Goal: Check status: Check status

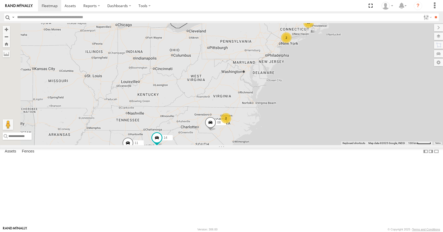
click at [254, 125] on div "15 2 14 08 11 2" at bounding box center [221, 84] width 443 height 122
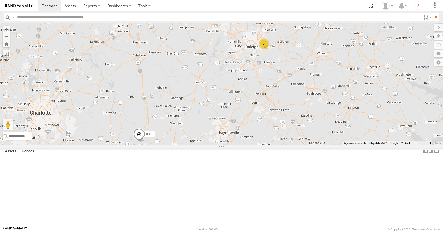
drag, startPoint x: 281, startPoint y: 168, endPoint x: 242, endPoint y: 151, distance: 42.3
click at [240, 145] on div "14 08 11 2" at bounding box center [221, 84] width 443 height 122
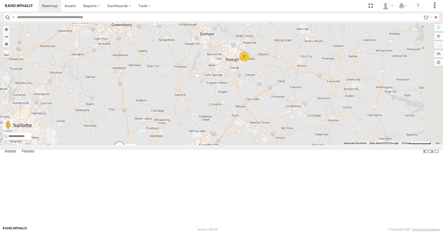
drag, startPoint x: 247, startPoint y: 142, endPoint x: 228, endPoint y: 156, distance: 23.6
click at [228, 145] on div "14 08 11 2" at bounding box center [221, 84] width 443 height 122
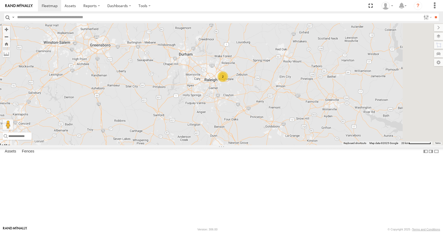
drag, startPoint x: 254, startPoint y: 139, endPoint x: 233, endPoint y: 159, distance: 29.1
click at [233, 145] on div "14 08 11 2" at bounding box center [221, 84] width 443 height 122
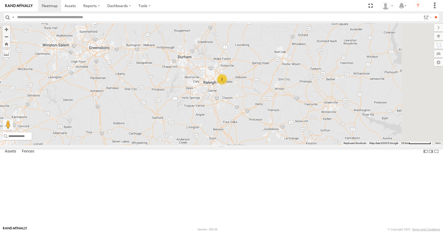
drag, startPoint x: 259, startPoint y: 128, endPoint x: 233, endPoint y: 152, distance: 35.1
click at [233, 145] on div "14 08 11 2" at bounding box center [221, 84] width 443 height 122
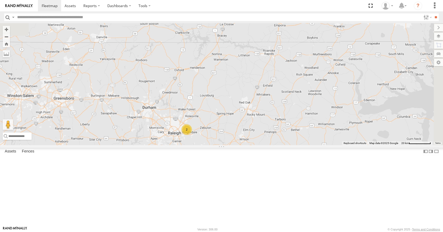
drag, startPoint x: 241, startPoint y: 154, endPoint x: 240, endPoint y: 179, distance: 24.6
click at [240, 145] on div "14 08 11 2" at bounding box center [221, 84] width 443 height 122
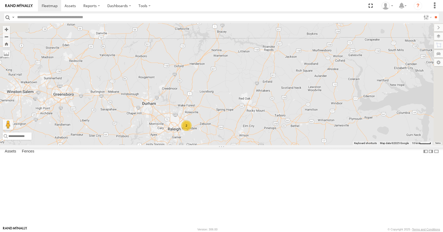
drag, startPoint x: 252, startPoint y: 153, endPoint x: 249, endPoint y: 135, distance: 18.4
click at [249, 135] on div "14 08 11 2" at bounding box center [221, 84] width 443 height 122
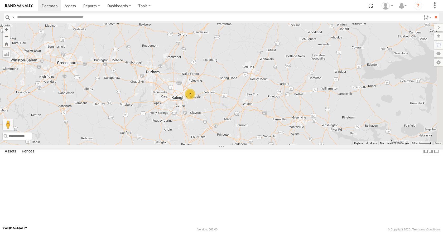
drag, startPoint x: 269, startPoint y: 151, endPoint x: 276, endPoint y: 127, distance: 25.0
click at [276, 127] on div "14 08 11 2" at bounding box center [221, 84] width 443 height 122
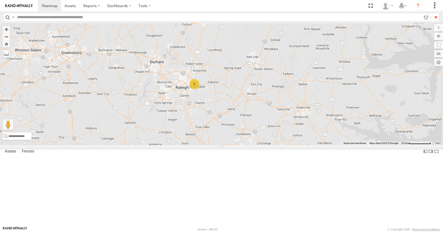
drag, startPoint x: 276, startPoint y: 132, endPoint x: 282, endPoint y: 118, distance: 15.1
click at [282, 118] on div "14 08 11 2" at bounding box center [221, 84] width 443 height 122
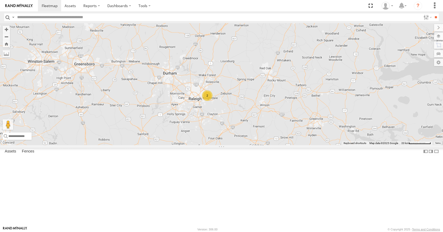
drag, startPoint x: 269, startPoint y: 127, endPoint x: 286, endPoint y: 144, distance: 24.3
click at [286, 144] on div "14 08 11 2" at bounding box center [221, 84] width 443 height 122
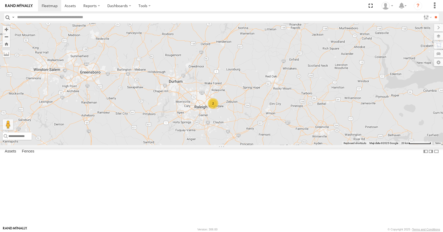
drag, startPoint x: 299, startPoint y: 144, endPoint x: 279, endPoint y: 155, distance: 23.4
click at [279, 145] on div "14 08 11 2" at bounding box center [221, 84] width 443 height 122
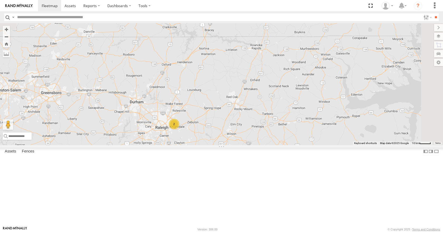
drag, startPoint x: 287, startPoint y: 139, endPoint x: 270, endPoint y: 151, distance: 20.6
click at [270, 145] on div "14 08 11 2" at bounding box center [221, 84] width 443 height 122
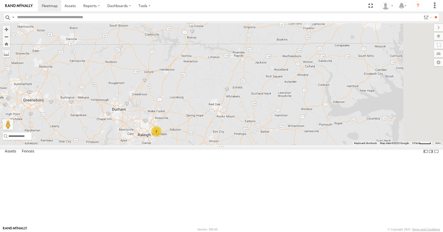
drag, startPoint x: 283, startPoint y: 147, endPoint x: 279, endPoint y: 150, distance: 5.5
click at [279, 145] on div "14 08 11 2" at bounding box center [221, 84] width 443 height 122
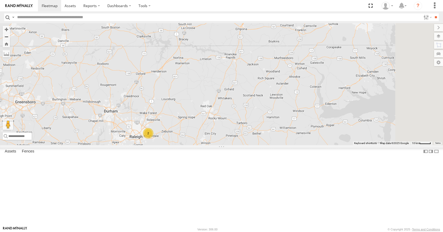
drag, startPoint x: 282, startPoint y: 161, endPoint x: 272, endPoint y: 172, distance: 14.4
click at [272, 145] on div "14 08 11 2" at bounding box center [221, 84] width 443 height 122
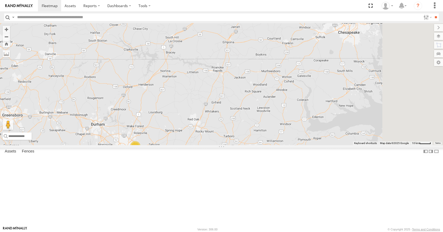
drag, startPoint x: 281, startPoint y: 150, endPoint x: 271, endPoint y: 162, distance: 15.1
click at [271, 145] on div "14 08 11 2" at bounding box center [221, 84] width 443 height 122
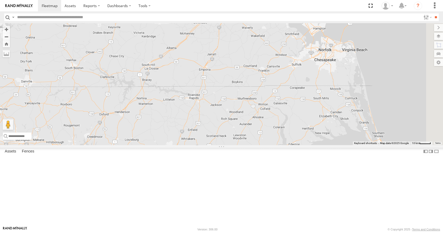
drag, startPoint x: 269, startPoint y: 158, endPoint x: 262, endPoint y: 168, distance: 12.4
click at [262, 145] on div "14 08 11 2" at bounding box center [221, 84] width 443 height 122
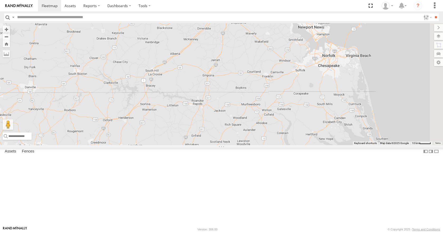
drag, startPoint x: 256, startPoint y: 142, endPoint x: 266, endPoint y: 146, distance: 10.7
click at [266, 145] on div "14 08 11 2" at bounding box center [221, 84] width 443 height 122
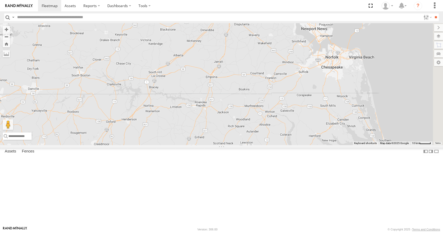
drag, startPoint x: 261, startPoint y: 167, endPoint x: 292, endPoint y: 115, distance: 60.3
click at [292, 115] on div "14 08 11 2" at bounding box center [221, 84] width 443 height 122
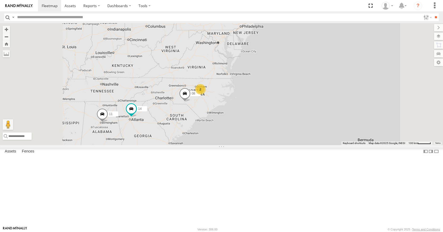
drag, startPoint x: 280, startPoint y: 116, endPoint x: 278, endPoint y: 107, distance: 9.7
click at [278, 107] on div "14 11 08 15 2 2" at bounding box center [221, 84] width 443 height 122
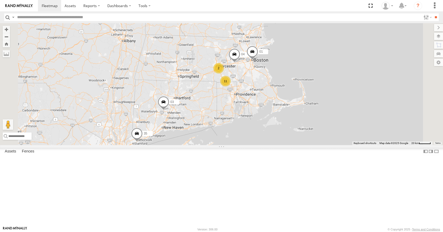
drag, startPoint x: 369, startPoint y: 45, endPoint x: 333, endPoint y: 121, distance: 83.4
click at [333, 121] on div "14 08 11 11 35 2 04 01 03" at bounding box center [221, 84] width 443 height 122
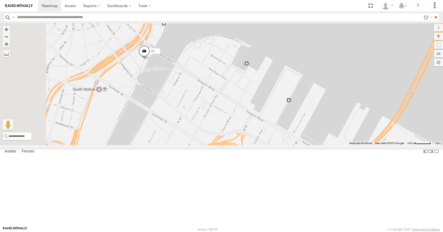
drag, startPoint x: 204, startPoint y: 91, endPoint x: 217, endPoint y: 103, distance: 18.3
click at [217, 103] on div "14 08 11 35 04 01 03 12 05" at bounding box center [221, 84] width 443 height 122
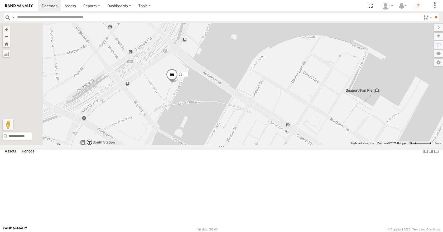
drag, startPoint x: 183, startPoint y: 116, endPoint x: 241, endPoint y: 131, distance: 60.1
click at [241, 131] on div "14 08 11 35 04 01 03 12 05" at bounding box center [221, 84] width 443 height 122
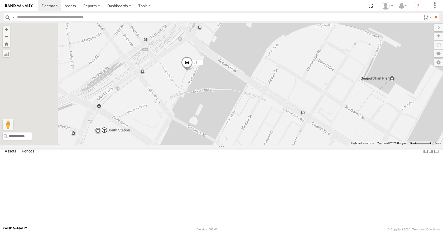
drag, startPoint x: 241, startPoint y: 129, endPoint x: 257, endPoint y: 116, distance: 21.2
click at [257, 116] on div "14 08 11 35 04 01 03 12 05" at bounding box center [221, 84] width 443 height 122
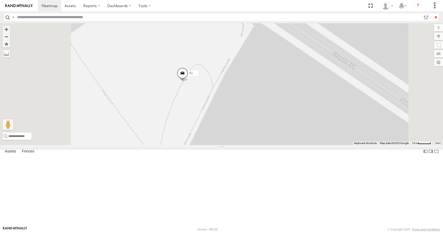
drag, startPoint x: 256, startPoint y: 83, endPoint x: 263, endPoint y: 96, distance: 14.4
click at [263, 96] on div "14 08 11 35 04 01 03 12 05" at bounding box center [221, 84] width 443 height 122
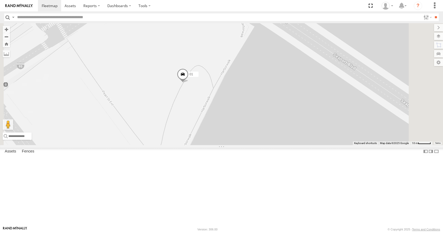
drag, startPoint x: 232, startPoint y: 71, endPoint x: 247, endPoint y: 87, distance: 22.2
click at [247, 87] on div "14 08 11 35 04 01 03 12 05" at bounding box center [221, 84] width 443 height 122
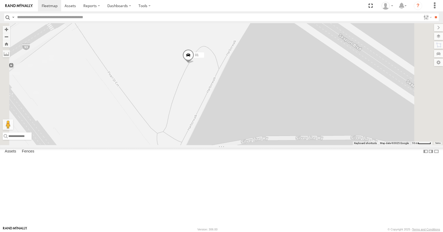
drag, startPoint x: 247, startPoint y: 87, endPoint x: 253, endPoint y: 67, distance: 21.0
click at [253, 67] on div "14 08 11 35 04 01 03 12 05" at bounding box center [221, 84] width 443 height 122
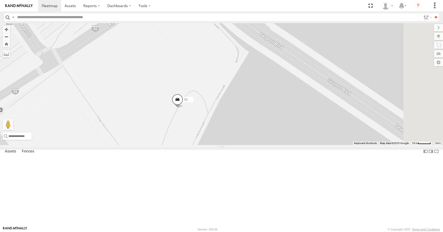
drag, startPoint x: 246, startPoint y: 67, endPoint x: 235, endPoint y: 112, distance: 46.5
click at [235, 112] on div "14 08 11 35 04 01 03 12 05" at bounding box center [221, 84] width 443 height 122
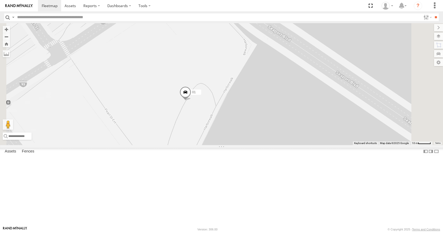
drag, startPoint x: 235, startPoint y: 112, endPoint x: 242, endPoint y: 104, distance: 11.2
click at [242, 104] on div "14 08 11 35 04 01 03 12 05" at bounding box center [221, 84] width 443 height 122
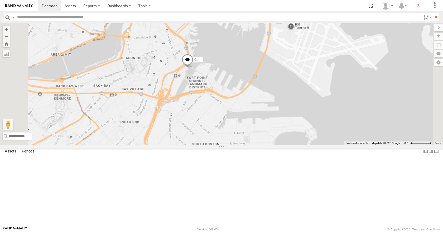
drag, startPoint x: 212, startPoint y: 104, endPoint x: 239, endPoint y: 106, distance: 27.5
click at [239, 106] on div "14 08 11 35 04 01 03 12 05" at bounding box center [221, 84] width 443 height 122
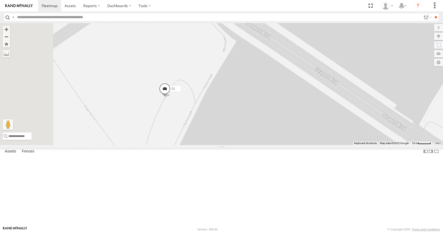
drag, startPoint x: 222, startPoint y: 117, endPoint x: 249, endPoint y: 78, distance: 47.7
click at [249, 78] on div "14 08 11 35 04 01 03 12 05" at bounding box center [221, 84] width 443 height 122
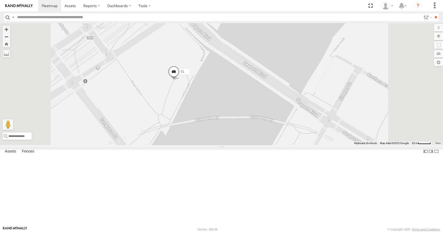
drag, startPoint x: 249, startPoint y: 78, endPoint x: 249, endPoint y: 97, distance: 18.7
click at [249, 97] on div "14 08 11 35 04 01 03 12 05" at bounding box center [221, 84] width 443 height 122
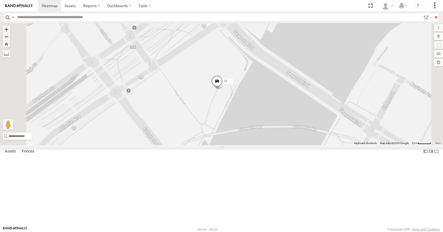
drag, startPoint x: 250, startPoint y: 117, endPoint x: 293, endPoint y: 123, distance: 43.1
click at [233, 84] on label "01" at bounding box center [226, 81] width 13 height 5
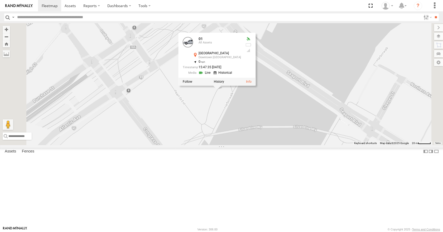
click at [274, 142] on div "14 08 11 35 04 01 03 12 05 01 All Assets [GEOGRAPHIC_DATA] 42.35371 , -71.05157…" at bounding box center [221, 84] width 443 height 122
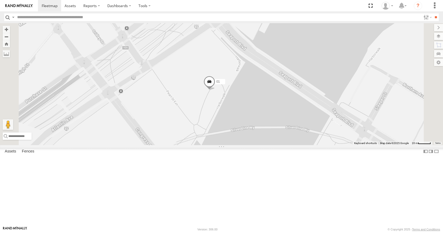
drag, startPoint x: 286, startPoint y: 111, endPoint x: 278, endPoint y: 112, distance: 8.2
click at [278, 112] on div "14 08 11 35 04 01 03 12 05" at bounding box center [221, 84] width 443 height 122
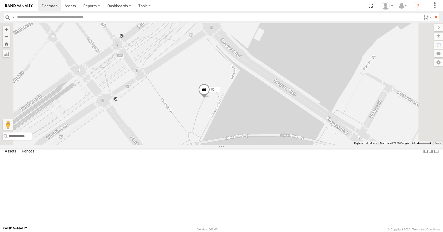
drag, startPoint x: 278, startPoint y: 102, endPoint x: 271, endPoint y: 111, distance: 10.8
click at [271, 111] on div "14 08 11 35 04 01 03 12 05" at bounding box center [221, 84] width 443 height 122
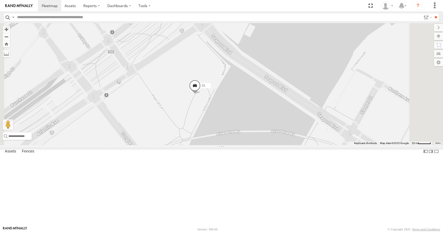
drag, startPoint x: 268, startPoint y: 117, endPoint x: 257, endPoint y: 113, distance: 10.9
click at [257, 113] on div "14 08 11 35 04 01 03 12 05" at bounding box center [221, 84] width 443 height 122
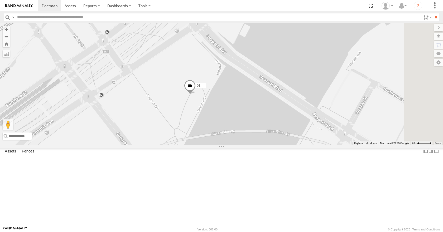
drag, startPoint x: 254, startPoint y: 113, endPoint x: 249, endPoint y: 113, distance: 5.3
click at [249, 113] on div "14 08 11 35 04 01 03 12 05" at bounding box center [221, 84] width 443 height 122
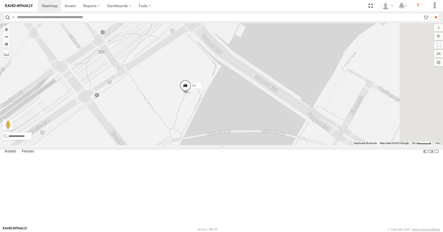
drag, startPoint x: 249, startPoint y: 113, endPoint x: 243, endPoint y: 113, distance: 6.1
click at [243, 113] on div "14 08 11 35 04 01 03 12 05" at bounding box center [221, 84] width 443 height 122
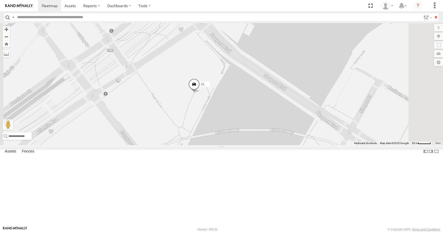
drag, startPoint x: 243, startPoint y: 113, endPoint x: 253, endPoint y: 111, distance: 9.8
click at [253, 111] on div "14 08 11 35 04 01 03 12 05" at bounding box center [221, 84] width 443 height 122
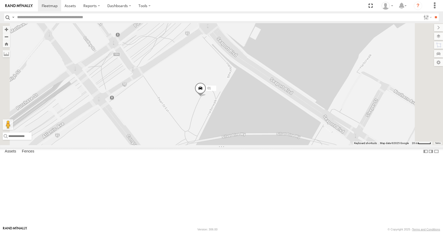
drag, startPoint x: 252, startPoint y: 112, endPoint x: 258, endPoint y: 116, distance: 7.0
click at [258, 116] on div "14 08 11 35 04 01 03 12 05" at bounding box center [221, 84] width 443 height 122
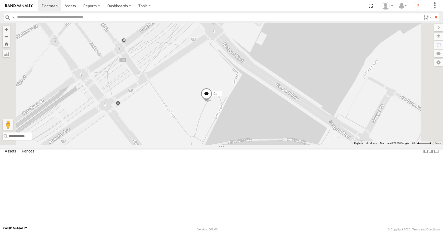
drag, startPoint x: 252, startPoint y: 111, endPoint x: 259, endPoint y: 117, distance: 9.5
click at [259, 117] on div "14 08 11 35 04 01 03 12 05" at bounding box center [221, 84] width 443 height 122
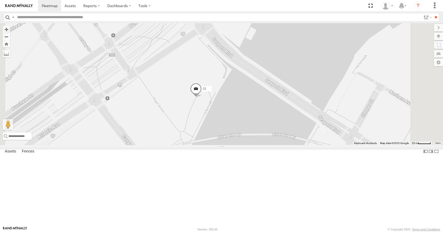
drag, startPoint x: 267, startPoint y: 126, endPoint x: 256, endPoint y: 121, distance: 12.4
click at [256, 121] on div "14 08 11 35 04 01 03 12 05" at bounding box center [221, 84] width 443 height 122
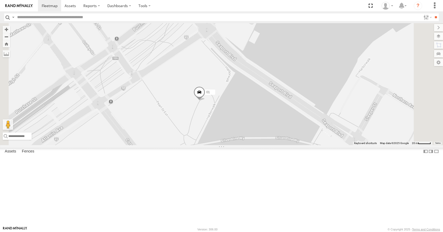
drag, startPoint x: 255, startPoint y: 120, endPoint x: 259, endPoint y: 123, distance: 5.2
click at [259, 123] on div "14 08 11 35 04 01 03 12 05" at bounding box center [221, 84] width 443 height 122
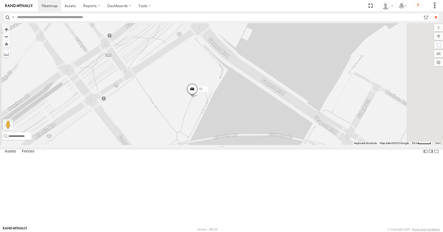
drag, startPoint x: 254, startPoint y: 108, endPoint x: 237, endPoint y: 101, distance: 18.4
click at [237, 101] on div "14 08 11 35 04 01 03 12 05" at bounding box center [221, 84] width 443 height 122
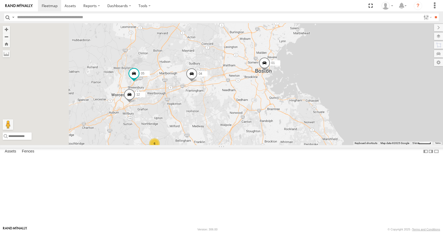
drag, startPoint x: 250, startPoint y: 145, endPoint x: 327, endPoint y: 113, distance: 83.4
click at [327, 113] on div "14 08 11 35 04 01 03 12 05 4 6" at bounding box center [221, 84] width 443 height 122
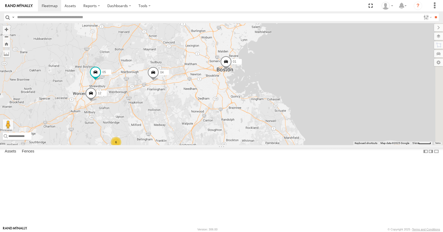
drag, startPoint x: 296, startPoint y: 131, endPoint x: 256, endPoint y: 131, distance: 39.6
click at [256, 131] on div "14 08 11 35 04 01 03 12 05 02 4 6" at bounding box center [221, 84] width 443 height 122
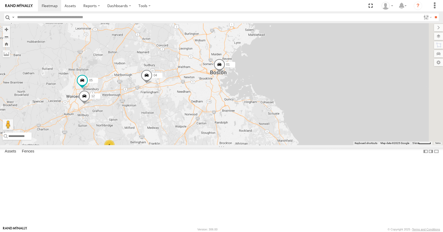
drag, startPoint x: 274, startPoint y: 118, endPoint x: 267, endPoint y: 121, distance: 7.4
click at [267, 121] on div "14 08 11 35 04 01 03 12 05 02 4 6" at bounding box center [221, 84] width 443 height 122
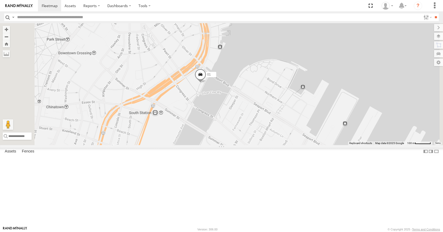
drag, startPoint x: 280, startPoint y: 114, endPoint x: 280, endPoint y: 130, distance: 16.1
click at [280, 130] on div "14 08 11 35 04 01 03 12 05 02" at bounding box center [221, 84] width 443 height 122
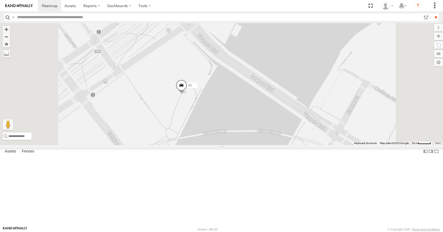
drag, startPoint x: 259, startPoint y: 107, endPoint x: 267, endPoint y: 118, distance: 14.0
click at [267, 118] on div "14 08 11 35 04 01 03 12 05 02" at bounding box center [221, 84] width 443 height 122
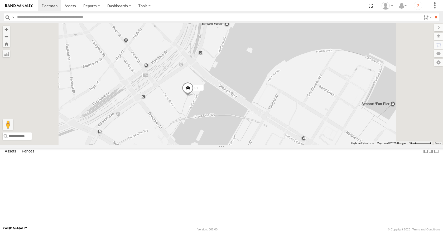
drag, startPoint x: 264, startPoint y: 102, endPoint x: 261, endPoint y: 123, distance: 21.6
click at [261, 123] on div "14 08 11 35 04 01 03 12 05 02" at bounding box center [221, 84] width 443 height 122
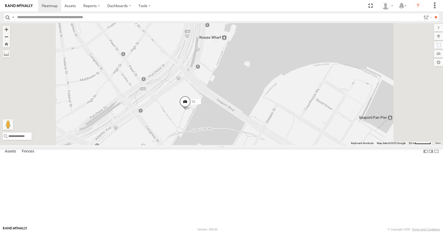
drag, startPoint x: 261, startPoint y: 107, endPoint x: 264, endPoint y: 109, distance: 4.2
click at [264, 109] on div "14 08 11 35 04 01 03 12 05 02" at bounding box center [221, 84] width 443 height 122
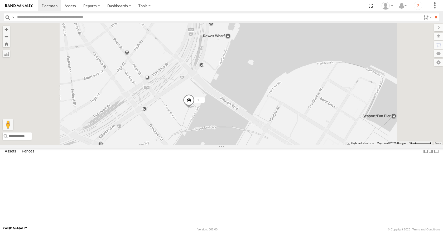
drag, startPoint x: 268, startPoint y: 109, endPoint x: 269, endPoint y: 106, distance: 4.1
click at [269, 106] on div "14 08 11 35 04 01 03 12 05 02" at bounding box center [221, 84] width 443 height 122
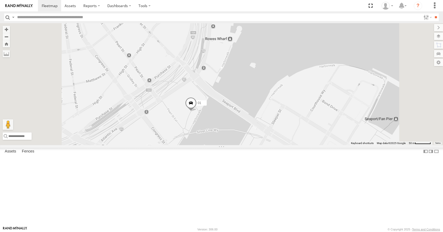
drag, startPoint x: 268, startPoint y: 103, endPoint x: 270, endPoint y: 108, distance: 5.3
click at [270, 108] on div "14 08 11 35 04 01 03 12 05 02" at bounding box center [221, 84] width 443 height 122
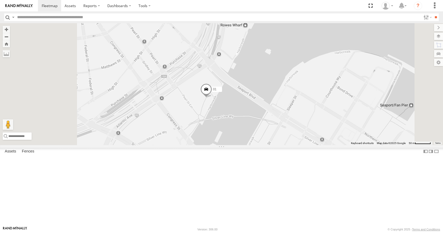
drag, startPoint x: 241, startPoint y: 87, endPoint x: 261, endPoint y: 66, distance: 29.3
click at [261, 66] on div "14 08 11 35 04 01 03 12 05 02" at bounding box center [221, 84] width 443 height 122
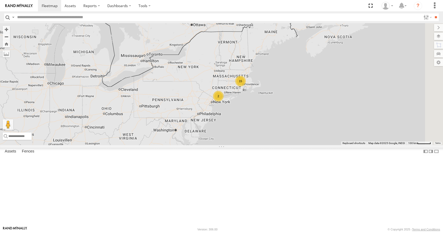
drag, startPoint x: 296, startPoint y: 100, endPoint x: 227, endPoint y: 160, distance: 91.4
click at [227, 145] on div "15 2 14 08 11 2" at bounding box center [221, 84] width 443 height 122
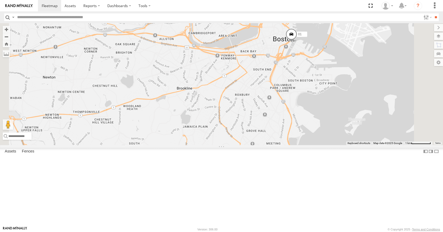
drag, startPoint x: 379, startPoint y: 92, endPoint x: 342, endPoint y: 131, distance: 53.9
click at [342, 131] on div "14 08 11 35 04 01 03 12 05 02" at bounding box center [221, 84] width 443 height 122
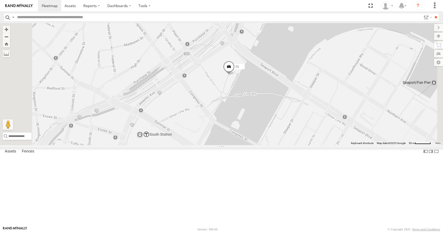
drag, startPoint x: 307, startPoint y: 100, endPoint x: 294, endPoint y: 129, distance: 32.0
click at [294, 129] on div "14 08 11 35 04 01 03 12 05 02" at bounding box center [221, 84] width 443 height 122
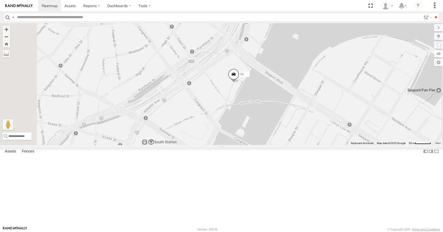
drag, startPoint x: 268, startPoint y: 111, endPoint x: 281, endPoint y: 102, distance: 15.6
click at [281, 102] on div "14 08 11 35 04 01 03 12 05 02" at bounding box center [221, 84] width 443 height 122
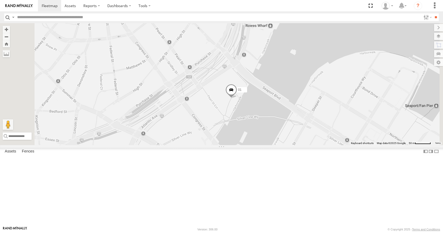
drag, startPoint x: 288, startPoint y: 94, endPoint x: 286, endPoint y: 111, distance: 16.3
click at [286, 111] on div "14 08 11 35 04 01 03 12 05 02" at bounding box center [221, 84] width 443 height 122
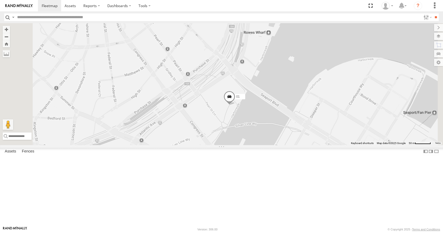
drag, startPoint x: 293, startPoint y: 106, endPoint x: 290, endPoint y: 114, distance: 8.5
click at [290, 114] on div "14 08 11 35 04 01 03 12 05 02" at bounding box center [221, 84] width 443 height 122
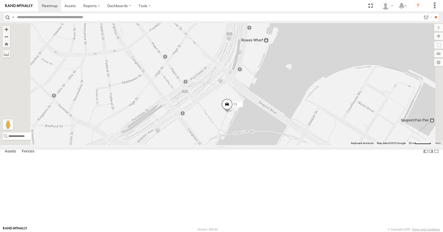
drag, startPoint x: 288, startPoint y: 116, endPoint x: 287, endPoint y: 125, distance: 9.1
click at [287, 125] on div "14 08 11 35 04 01 03 12 05 02" at bounding box center [221, 84] width 443 height 122
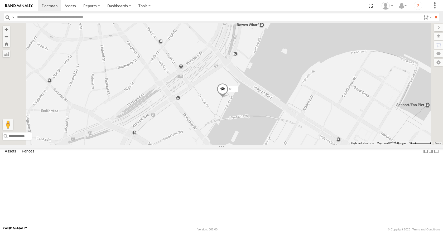
drag, startPoint x: 308, startPoint y: 110, endPoint x: 306, endPoint y: 91, distance: 19.1
click at [306, 91] on div "14 08 11 35 04 01 03 12 05 02" at bounding box center [221, 84] width 443 height 122
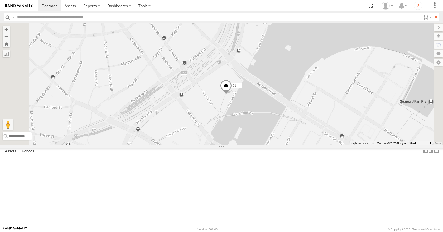
drag, startPoint x: 321, startPoint y: 121, endPoint x: 335, endPoint y: 128, distance: 15.9
click at [335, 128] on div "14 08 11 35 04 01 03 12 05 02" at bounding box center [221, 84] width 443 height 122
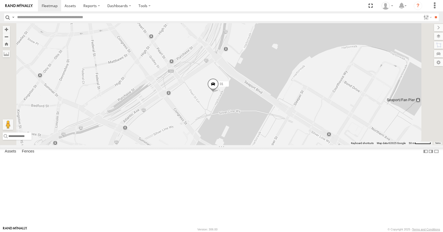
drag, startPoint x: 350, startPoint y: 140, endPoint x: 318, endPoint y: 126, distance: 34.6
click at [318, 126] on div "14 08 11 35 04 01 03 12 05 02" at bounding box center [221, 84] width 443 height 122
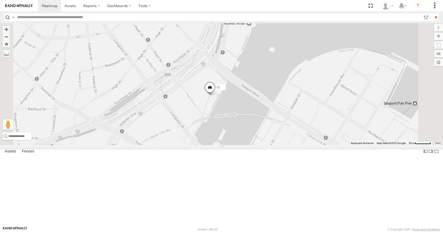
drag, startPoint x: 325, startPoint y: 131, endPoint x: 323, endPoint y: 139, distance: 8.1
click at [323, 139] on div "14 08 11 35 04 01 03 12 05 02" at bounding box center [221, 84] width 443 height 122
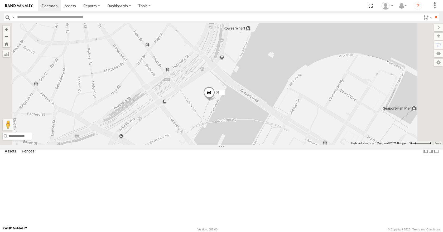
drag, startPoint x: 315, startPoint y: 134, endPoint x: 315, endPoint y: 137, distance: 3.2
click at [315, 137] on div "14 08 11 35 04 01 03 12 05 02" at bounding box center [221, 84] width 443 height 122
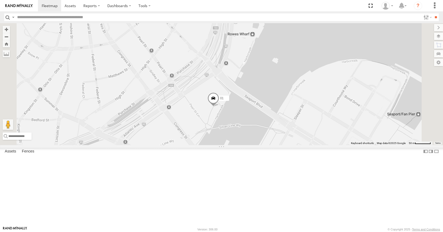
drag, startPoint x: 318, startPoint y: 138, endPoint x: 323, endPoint y: 144, distance: 7.7
click at [323, 144] on div "14 08 11 35 04 01 03 12 05 02" at bounding box center [221, 84] width 443 height 122
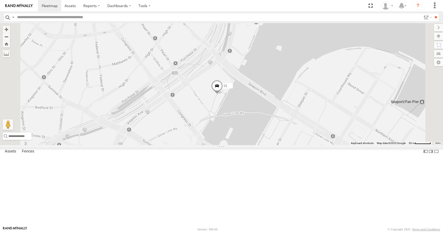
drag, startPoint x: 394, startPoint y: 189, endPoint x: 399, endPoint y: 180, distance: 11.1
click at [398, 145] on div "14 08 11 35 04 01 03 12 05 02" at bounding box center [221, 84] width 443 height 122
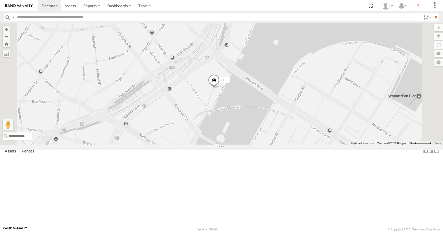
drag, startPoint x: 400, startPoint y: 180, endPoint x: 396, endPoint y: 174, distance: 6.7
click at [396, 145] on div "14 08 11 35 04 01 03 12 05 02" at bounding box center [221, 84] width 443 height 122
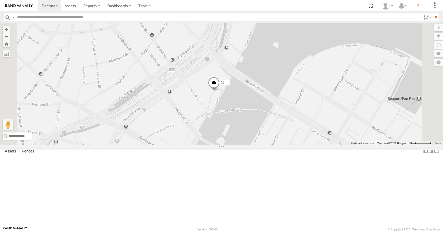
drag, startPoint x: 396, startPoint y: 171, endPoint x: 396, endPoint y: 174, distance: 3.2
click at [396, 145] on div "14 08 11 35 04 01 03 12 05 02" at bounding box center [221, 84] width 443 height 122
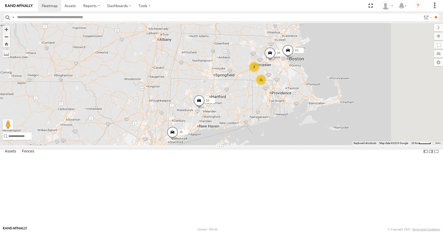
drag, startPoint x: 343, startPoint y: 74, endPoint x: 313, endPoint y: 139, distance: 71.8
click at [313, 139] on div "14 08 11 35 04 01 03 11 2" at bounding box center [221, 84] width 443 height 122
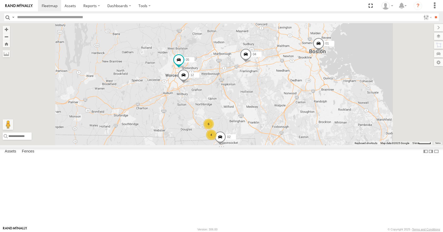
drag, startPoint x: 333, startPoint y: 124, endPoint x: 318, endPoint y: 118, distance: 16.9
click at [318, 118] on div "14 08 11 35 04 01 03 4 6 12 05 02" at bounding box center [221, 84] width 443 height 122
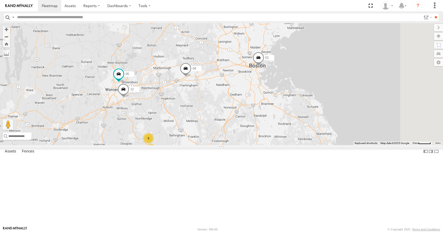
drag, startPoint x: 355, startPoint y: 98, endPoint x: 309, endPoint y: 119, distance: 50.7
click at [309, 119] on div "14 08 11 35 04 01 03 4 6 12 05 02" at bounding box center [221, 84] width 443 height 122
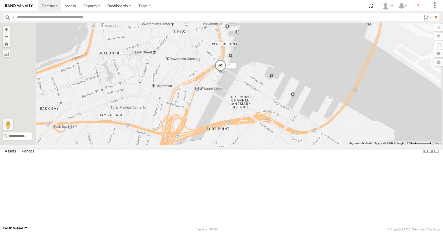
drag, startPoint x: 314, startPoint y: 109, endPoint x: 319, endPoint y: 108, distance: 4.6
click at [319, 108] on div "14 08 11 35 04 01 03 12 05 02" at bounding box center [221, 84] width 443 height 122
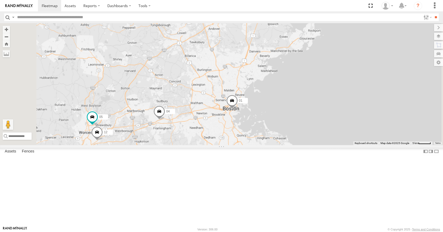
drag, startPoint x: 292, startPoint y: 174, endPoint x: 300, endPoint y: 130, distance: 45.4
click at [300, 130] on div "14 08 11 35 04 01 03 12 05 02 6" at bounding box center [221, 84] width 443 height 122
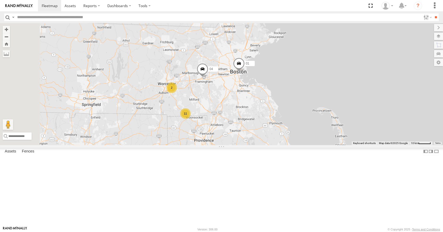
drag, startPoint x: 297, startPoint y: 138, endPoint x: 300, endPoint y: 124, distance: 14.7
click at [300, 124] on div "14 08 11 35 04 01 03 11 2" at bounding box center [221, 84] width 443 height 122
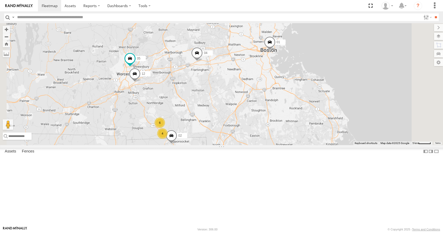
drag, startPoint x: 247, startPoint y: 117, endPoint x: 251, endPoint y: 122, distance: 6.0
click at [251, 122] on div "14 08 11 35 04 01 03 4 6 12 05 02" at bounding box center [221, 84] width 443 height 122
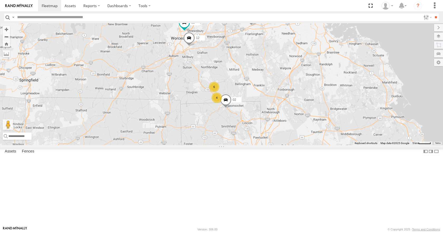
drag, startPoint x: 297, startPoint y: 172, endPoint x: 352, endPoint y: 135, distance: 67.0
click at [352, 135] on div "14 08 11 35 04 01 03 4 6 12 05 02" at bounding box center [221, 84] width 443 height 122
